Goal: Task Accomplishment & Management: Manage account settings

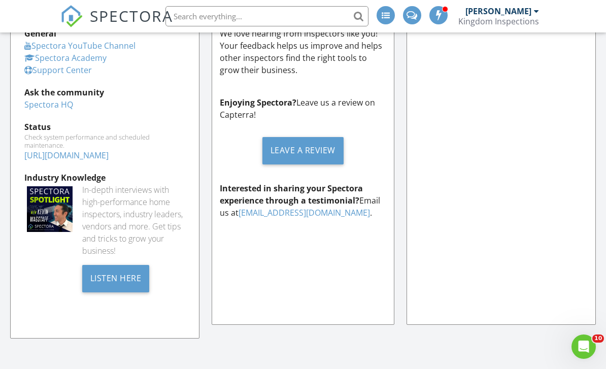
scroll to position [823, 607]
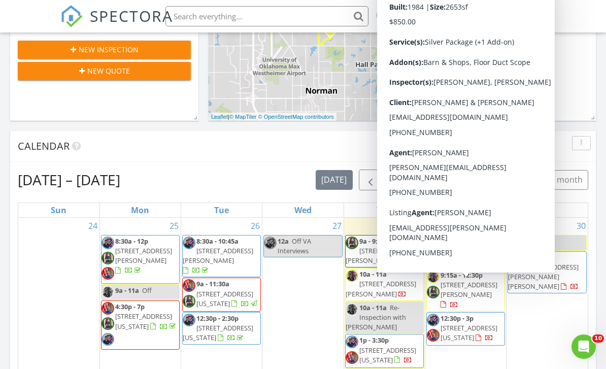
scroll to position [276, 0]
click at [481, 293] on span "1901 E 15th St, Chandler 74834" at bounding box center [469, 289] width 57 height 19
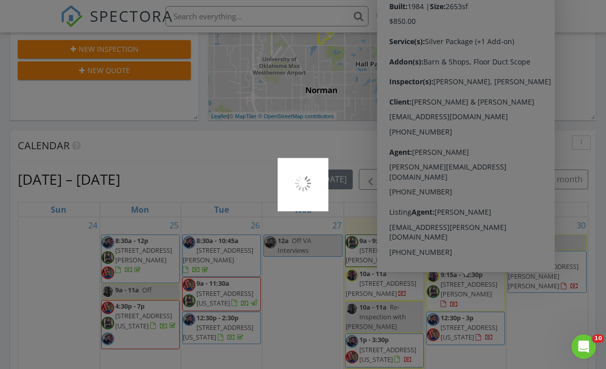
scroll to position [309, 0]
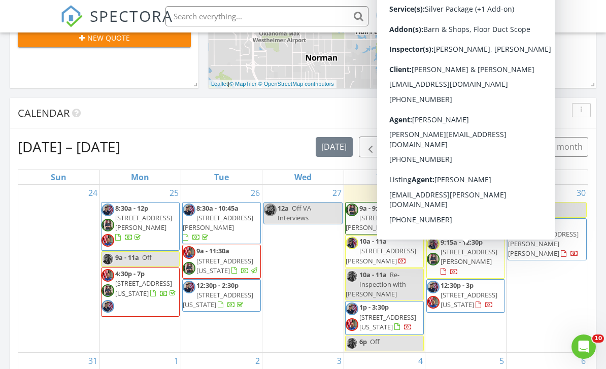
click at [474, 261] on span "1901 E 15th St, Chandler 74834" at bounding box center [469, 256] width 57 height 19
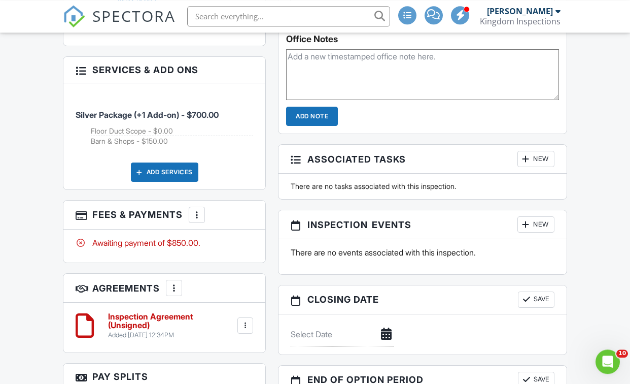
scroll to position [839, 0]
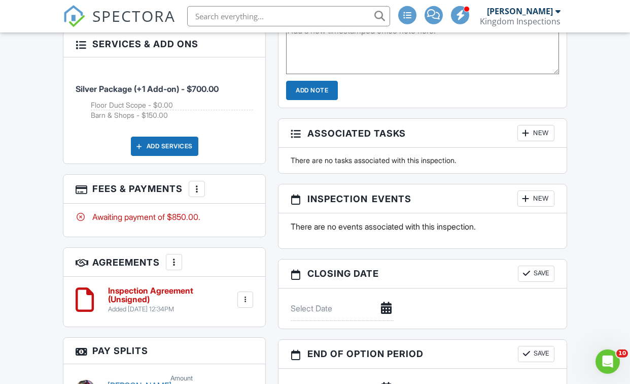
click at [193, 184] on div at bounding box center [197, 189] width 10 height 10
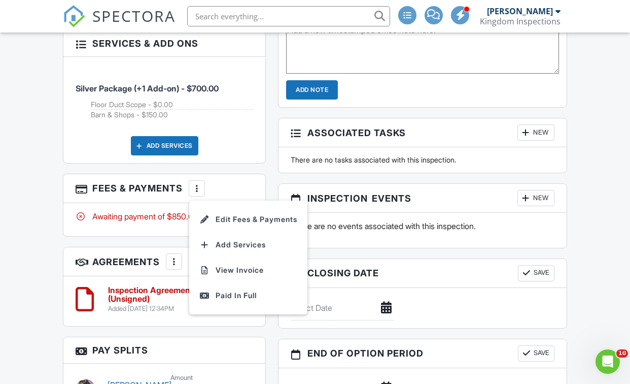
click at [234, 272] on li "View Invoice" at bounding box center [248, 269] width 106 height 25
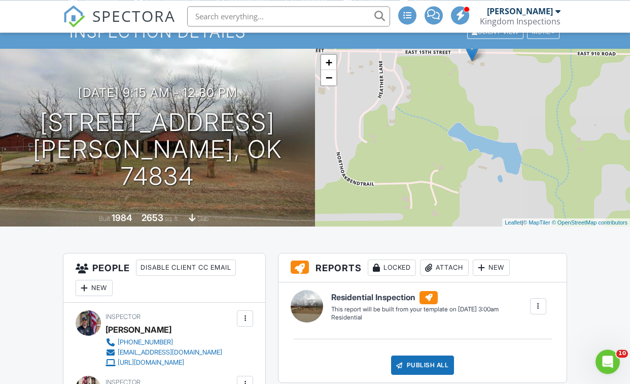
scroll to position [0, 0]
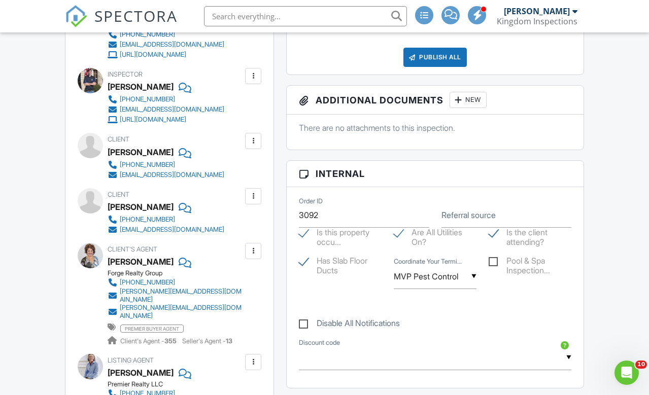
click at [252, 194] on div at bounding box center [253, 196] width 10 height 10
click at [221, 255] on li "Remove" at bounding box center [230, 252] width 52 height 25
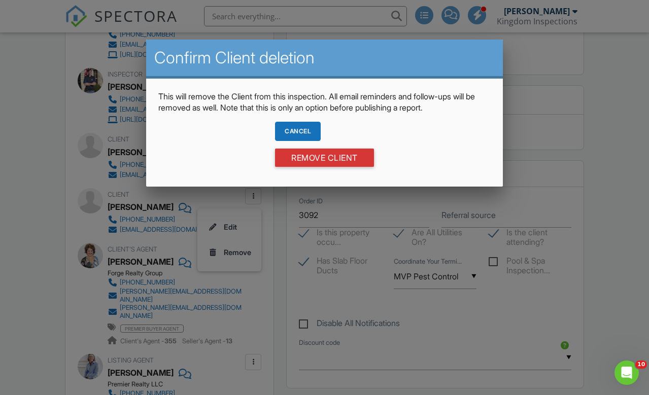
click at [361, 167] on input "Remove Client" at bounding box center [324, 158] width 99 height 18
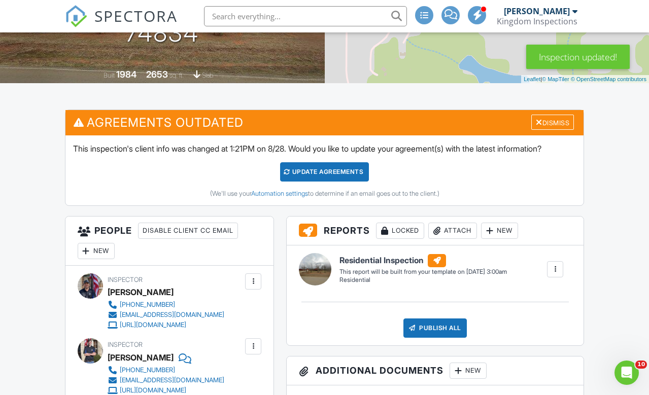
click at [352, 162] on div "Update Agreements" at bounding box center [324, 171] width 89 height 19
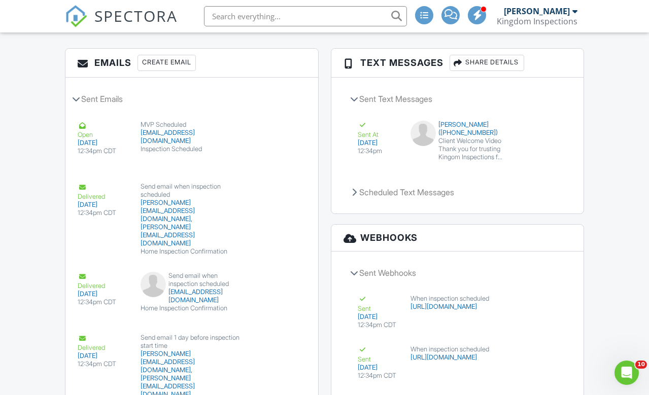
scroll to position [1325, 11]
